Goal: Task Accomplishment & Management: Manage account settings

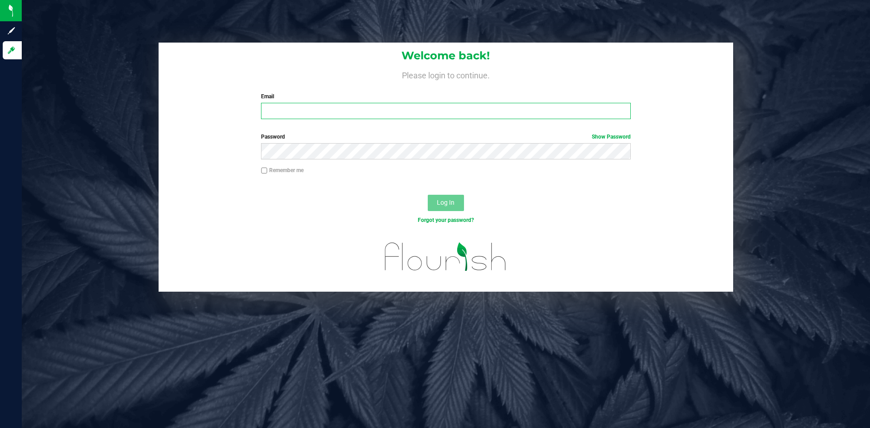
click at [287, 113] on input "Email" at bounding box center [445, 111] width 369 height 16
type input "tom@hypecanna.com"
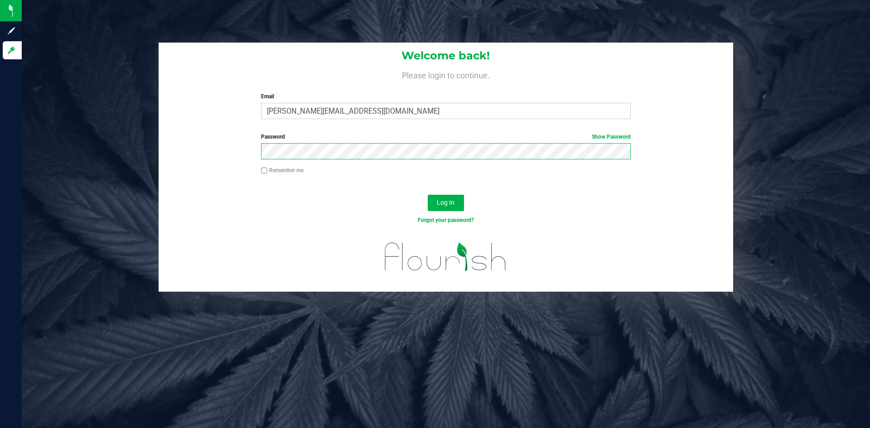
click at [428, 195] on button "Log In" at bounding box center [446, 203] width 36 height 16
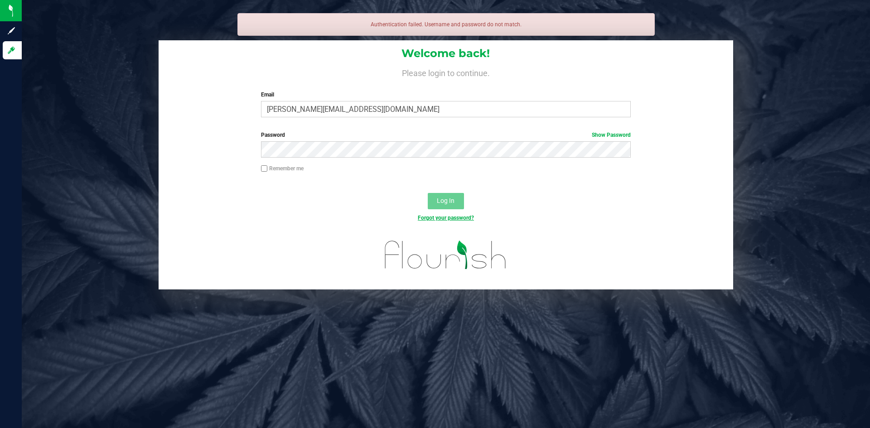
click at [437, 222] on div "Forgot your password?" at bounding box center [446, 225] width 574 height 13
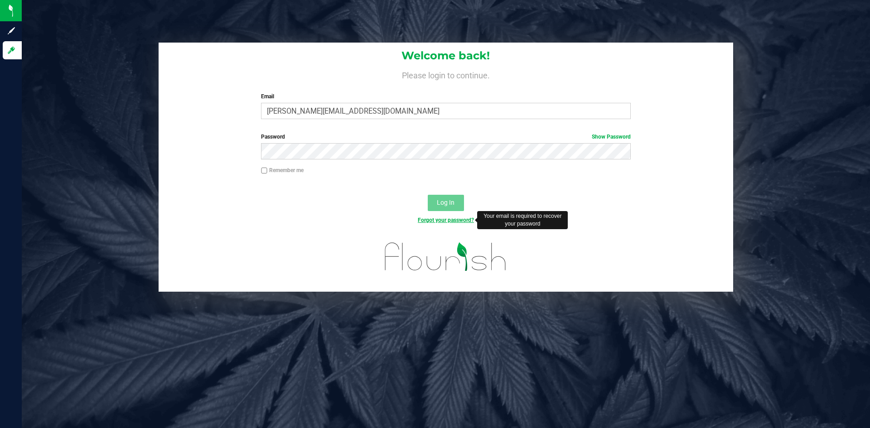
click at [436, 220] on link "Forgot your password?" at bounding box center [446, 220] width 56 height 6
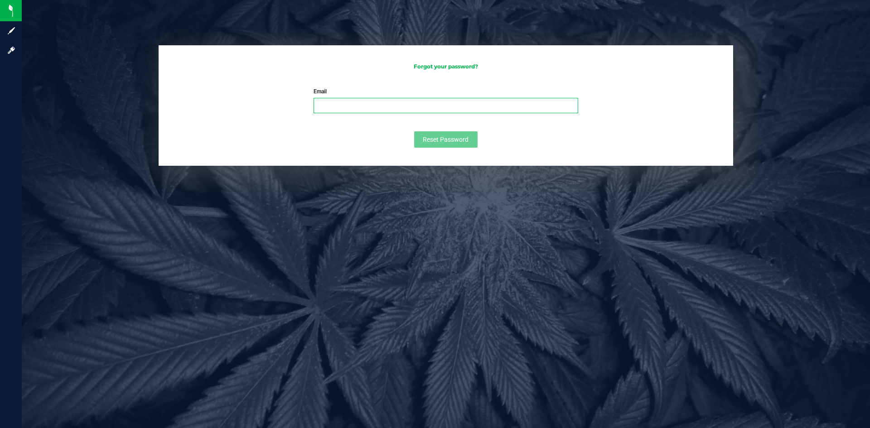
click at [355, 106] on input "Email" at bounding box center [445, 105] width 265 height 15
type input "tom@hypecanna.com"
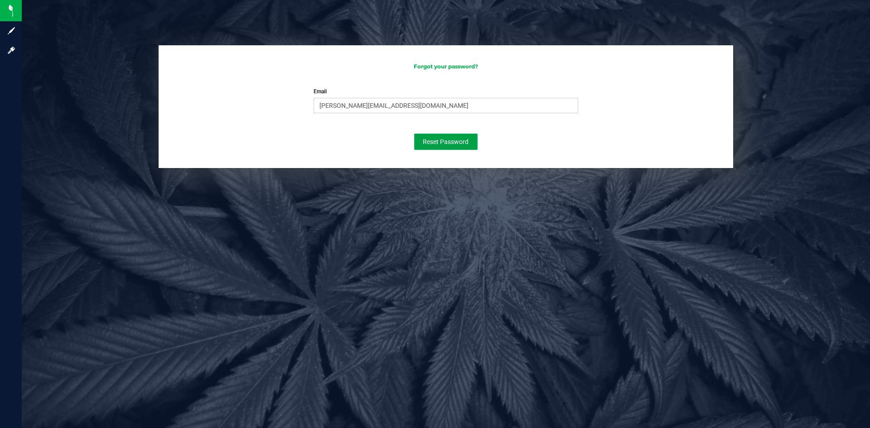
click at [442, 139] on span "Reset Password" at bounding box center [446, 141] width 46 height 7
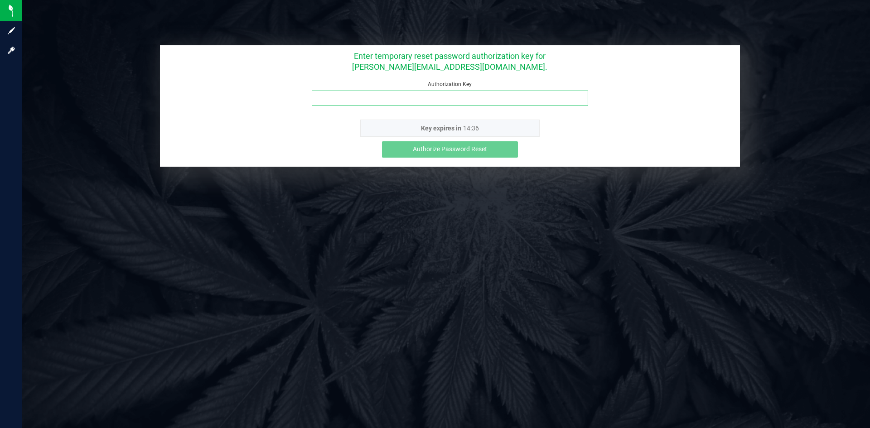
click at [357, 102] on input "Authorization Key" at bounding box center [450, 98] width 276 height 15
paste input "723obb9f"
type input "723obb9f"
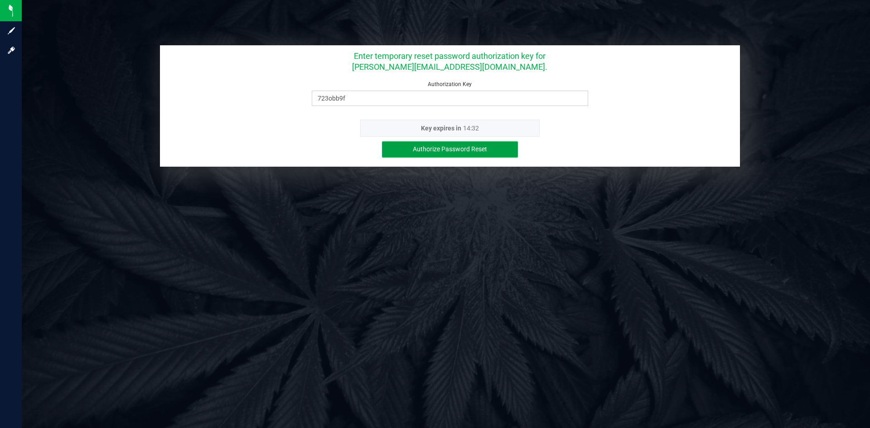
click at [432, 147] on span "Authorize Password Reset" at bounding box center [450, 148] width 74 height 7
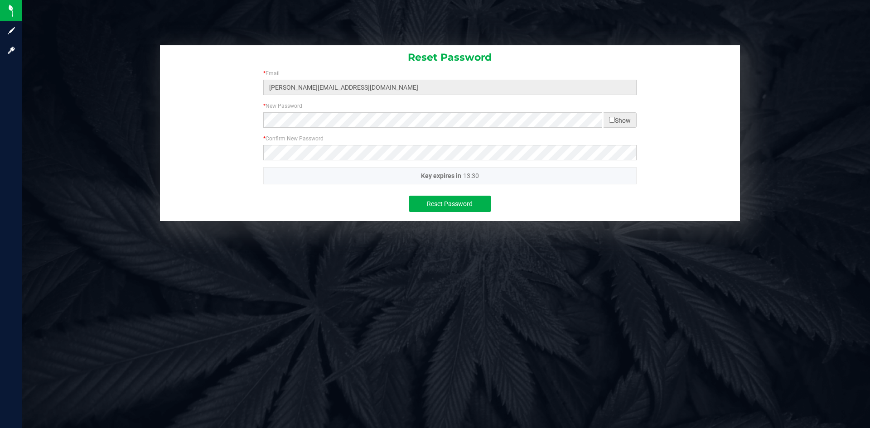
click at [612, 120] on input "checkbox" at bounding box center [612, 120] width 6 height 6
checkbox input "true"
click at [463, 212] on button "Reset Password" at bounding box center [450, 204] width 82 height 16
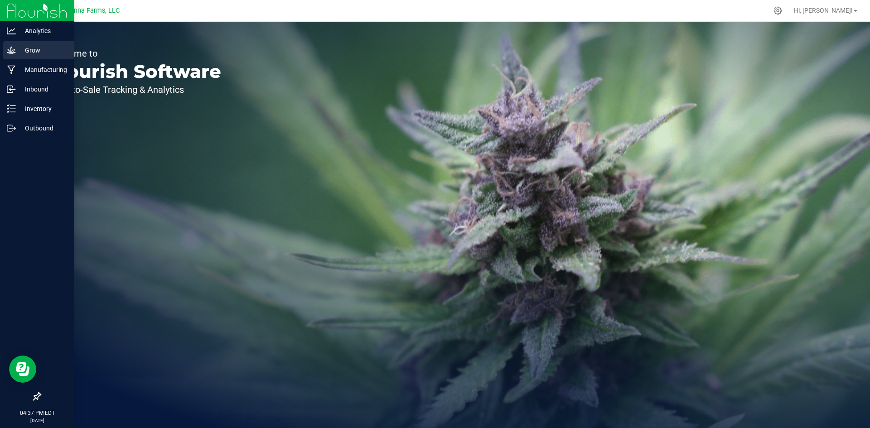
click at [3, 57] on div "Grow" at bounding box center [39, 50] width 72 height 18
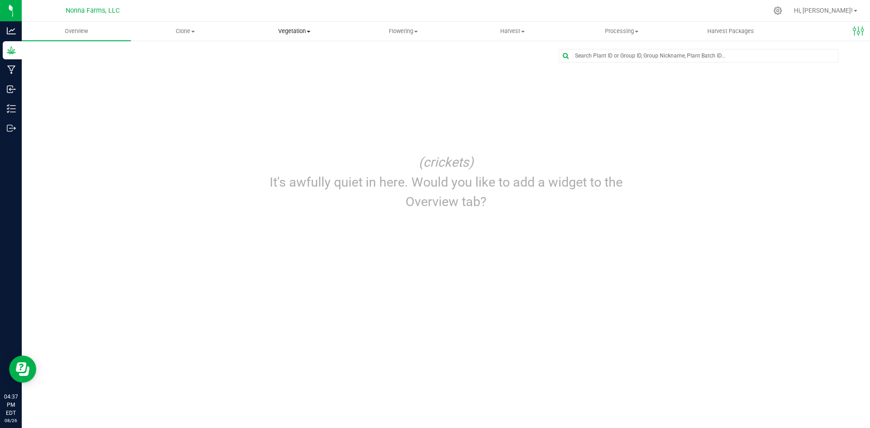
click at [299, 29] on span "Vegetation" at bounding box center [294, 31] width 108 height 8
click at [271, 51] on span "Veg groups" at bounding box center [269, 55] width 58 height 8
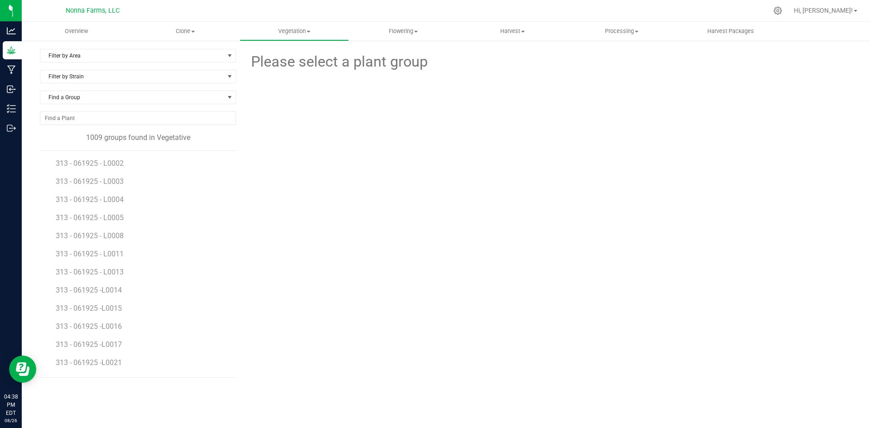
drag, startPoint x: 861, startPoint y: 6, endPoint x: 628, endPoint y: 233, distance: 326.1
click at [628, 233] on div "Please select a plant group" at bounding box center [547, 213] width 609 height 329
click at [688, 118] on div at bounding box center [547, 123] width 311 height 100
